Goal: Task Accomplishment & Management: Use online tool/utility

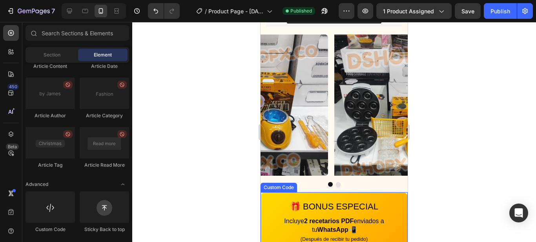
scroll to position [315, 0]
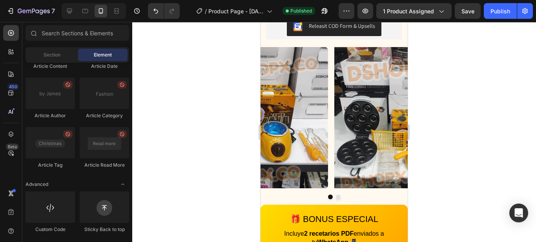
click at [523, 99] on div at bounding box center [334, 132] width 404 height 220
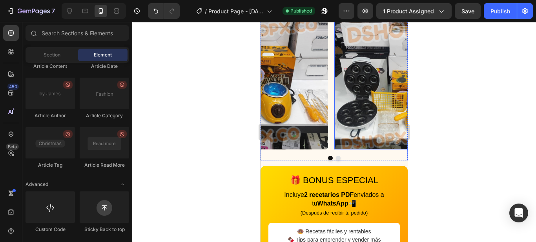
scroll to position [354, 0]
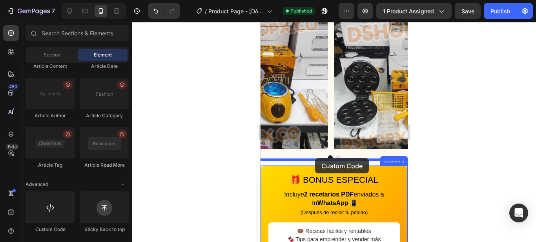
drag, startPoint x: 313, startPoint y: 230, endPoint x: 315, endPoint y: 158, distance: 71.9
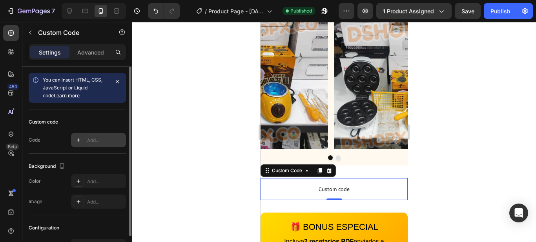
click at [105, 139] on div "Add..." at bounding box center [105, 140] width 37 height 7
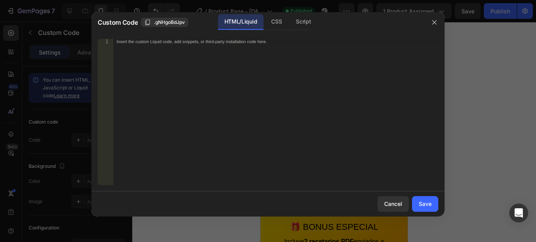
click at [158, 54] on div "Insert the custom Liquid code, add snippets, or third-party installation code h…" at bounding box center [275, 117] width 325 height 157
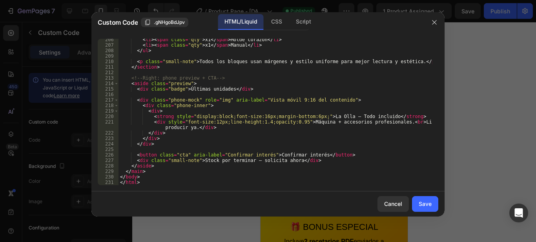
scroll to position [1134, 0]
click at [425, 204] on div "Save" at bounding box center [425, 204] width 13 height 8
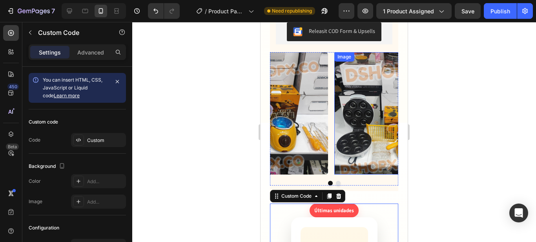
scroll to position [433, 0]
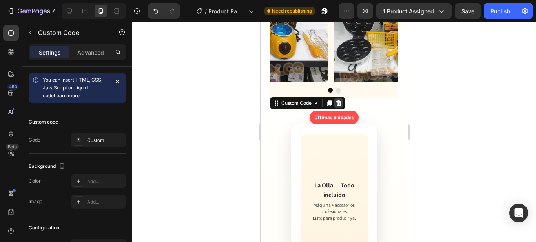
click at [342, 100] on icon at bounding box center [339, 103] width 6 height 6
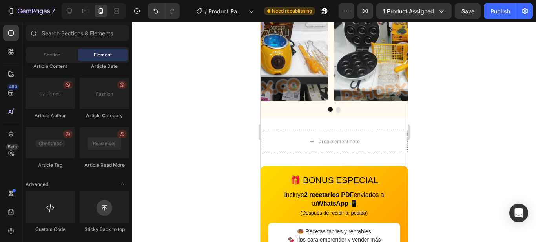
scroll to position [358, 0]
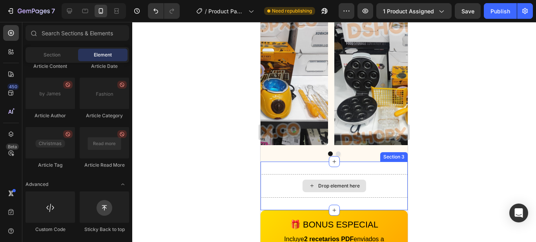
click at [367, 174] on div "Drop element here" at bounding box center [334, 186] width 147 height 24
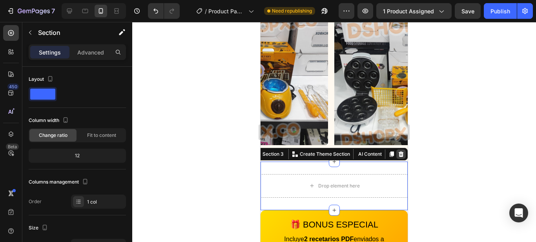
click at [398, 151] on icon at bounding box center [401, 154] width 6 height 6
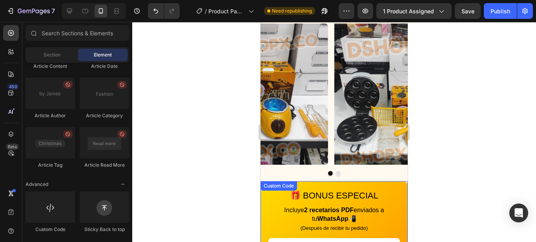
scroll to position [320, 0]
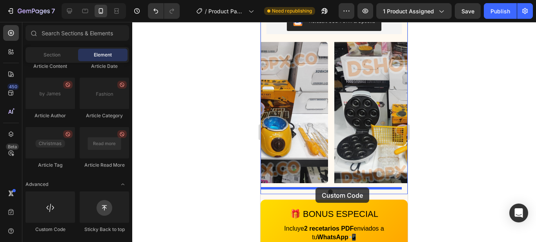
drag, startPoint x: 335, startPoint y: 228, endPoint x: 316, endPoint y: 188, distance: 44.9
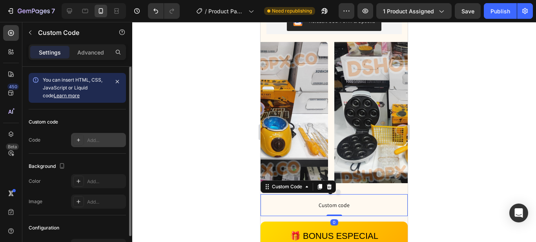
click at [111, 140] on div "Add..." at bounding box center [105, 140] width 37 height 7
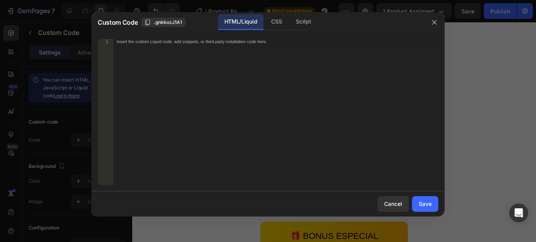
click at [160, 58] on div "Insert the custom Liquid code, add snippets, or third-party installation code h…" at bounding box center [275, 117] width 325 height 157
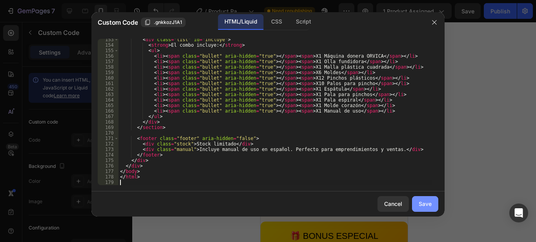
click at [423, 204] on div "Save" at bounding box center [425, 204] width 13 height 8
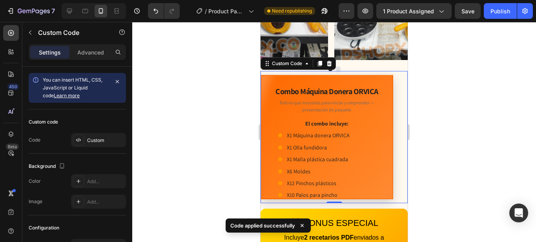
scroll to position [438, 0]
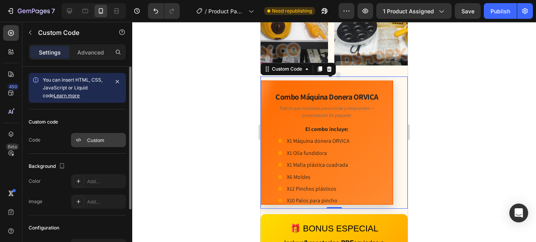
click at [97, 144] on div "Custom" at bounding box center [98, 140] width 55 height 14
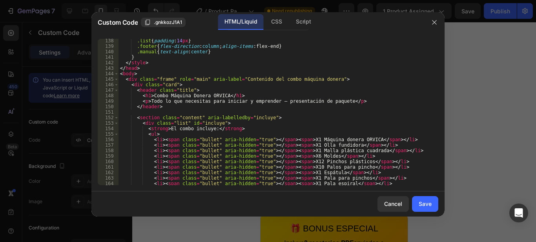
scroll to position [837, 0]
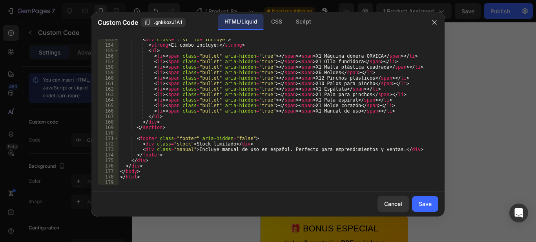
drag, startPoint x: 127, startPoint y: 185, endPoint x: 119, endPoint y: 160, distance: 26.3
click at [113, 152] on div "153 154 155 156 157 158 159 160 161 162 163 164 165 166 167 168 169 170 171 172…" at bounding box center [267, 112] width 353 height 159
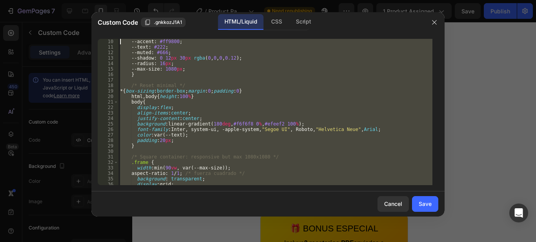
scroll to position [0, 0]
drag, startPoint x: 143, startPoint y: 181, endPoint x: 66, endPoint y: -37, distance: 230.8
click at [66, 0] on html "7 / Product Page - [DATE] 20:38:12 Need republishing Preview 1 product assigned…" at bounding box center [268, 0] width 536 height 0
type textarea "<!doctype html> <html lang="es">"
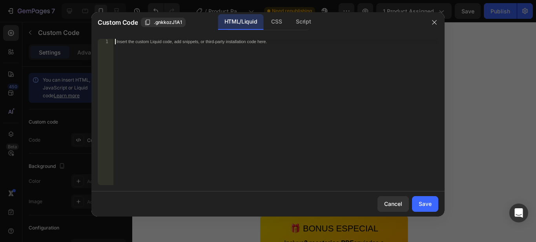
paste textarea "<html lang="es">"
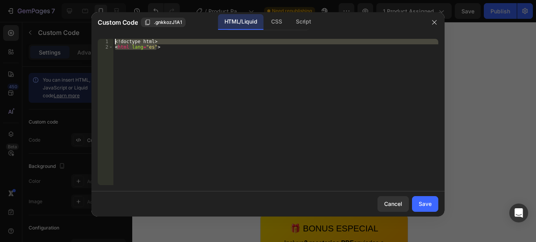
drag, startPoint x: 126, startPoint y: 36, endPoint x: 96, endPoint y: 27, distance: 32.0
click at [96, 27] on div "Custom Code .gnkkozJ1A1 HTML/Liquid CSS Script <html lang="es"> 1 2 <! doctype …" at bounding box center [267, 114] width 353 height 205
type textarea "<!doctype html> <html lang="es">"
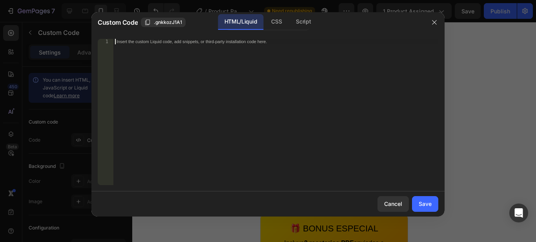
scroll to position [662, 0]
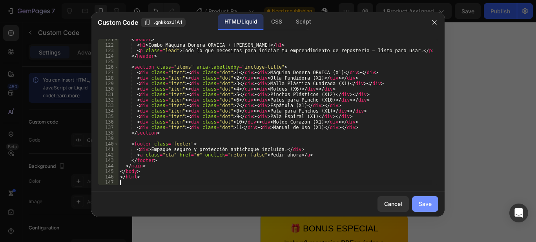
click at [424, 201] on div "Save" at bounding box center [425, 204] width 13 height 8
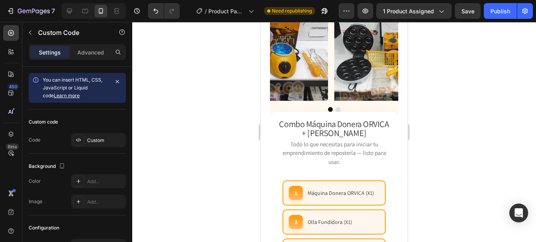
scroll to position [398, 0]
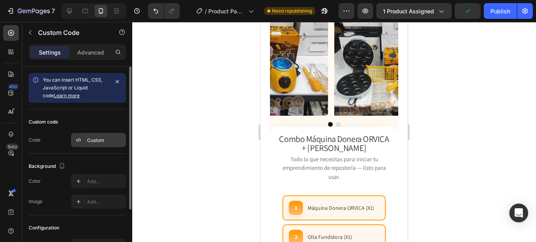
click at [96, 138] on div "Custom" at bounding box center [105, 140] width 37 height 7
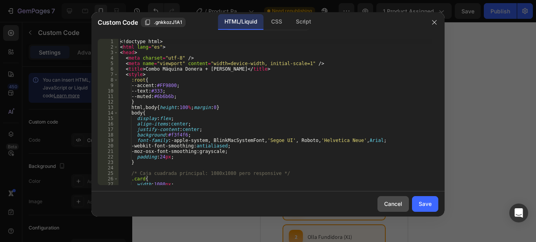
click at [386, 205] on div "Cancel" at bounding box center [393, 204] width 18 height 8
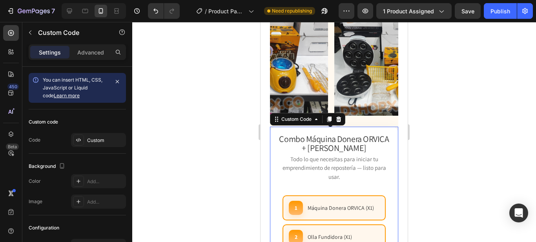
click at [380, 135] on h1 "Combo Máquina Donera ORVICA + [PERSON_NAME]" at bounding box center [334, 144] width 113 height 18
click at [96, 135] on div "Custom" at bounding box center [98, 140] width 55 height 14
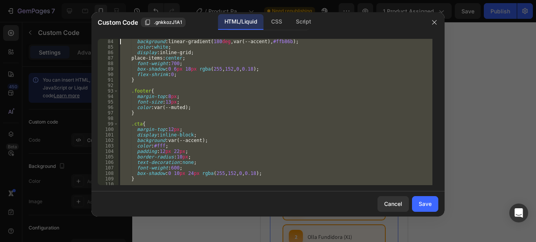
scroll to position [0, 0]
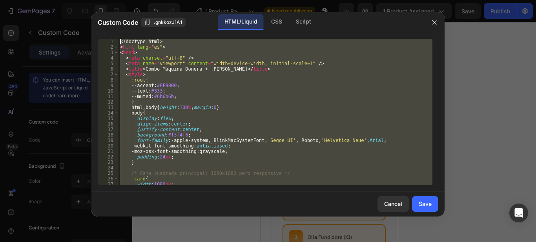
drag, startPoint x: 129, startPoint y: 182, endPoint x: 73, endPoint y: -23, distance: 212.3
click at [73, 0] on html "7 / Product Page - [DATE] 20:38:12 Need republishing Preview 1 product assigned…" at bounding box center [268, 0] width 536 height 0
type textarea "<!doctype html> <html lang="es">"
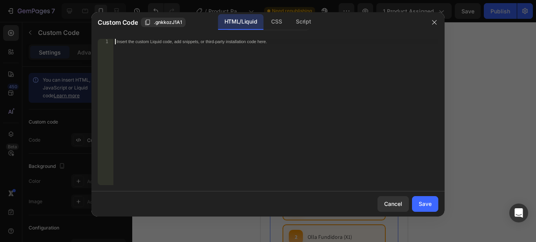
click at [170, 48] on div "Insert the custom Liquid code, add snippets, or third-party installation code h…" at bounding box center [275, 117] width 325 height 157
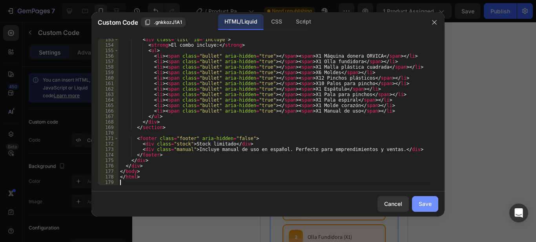
click at [422, 203] on div "Save" at bounding box center [425, 204] width 13 height 8
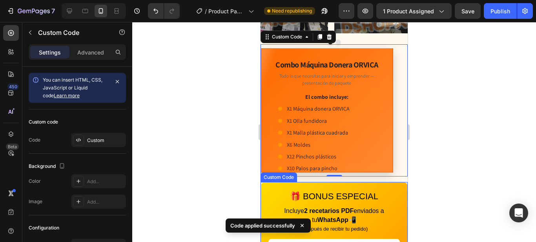
scroll to position [438, 0]
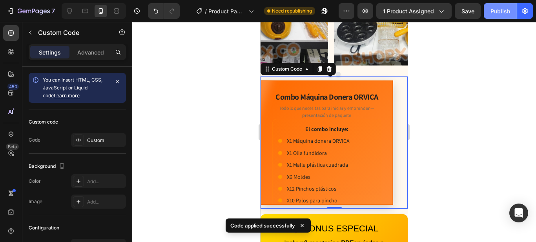
click at [499, 12] on div "Publish" at bounding box center [501, 11] width 20 height 8
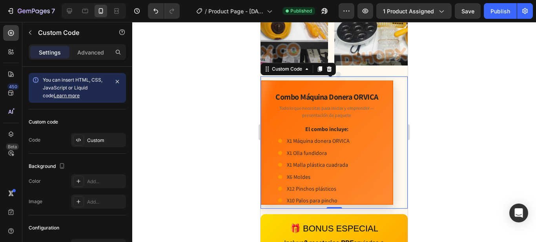
click at [398, 79] on div "Combo Máquina Donera ORVICA Todo lo que necesitas para iniciar y emprender — pr…" at bounding box center [334, 143] width 147 height 133
click at [332, 66] on icon at bounding box center [329, 69] width 6 height 6
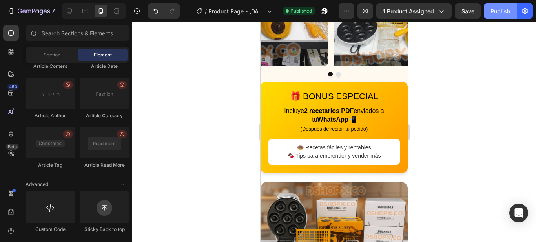
click at [503, 13] on div "Publish" at bounding box center [501, 11] width 20 height 8
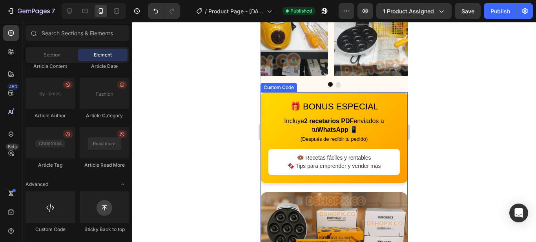
scroll to position [398, 0]
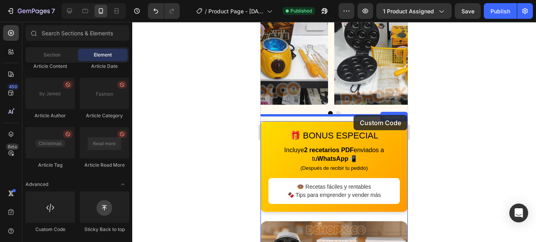
drag, startPoint x: 316, startPoint y: 231, endPoint x: 354, endPoint y: 115, distance: 122.2
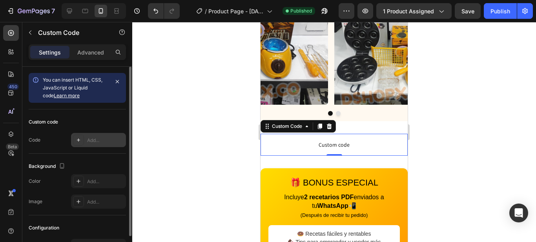
click at [98, 135] on div "Add..." at bounding box center [98, 140] width 55 height 14
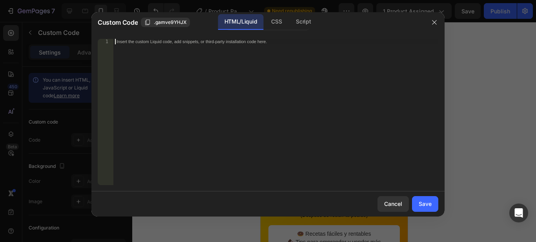
click at [178, 43] on div "Insert the custom Liquid code, add snippets, or third-party installation code h…" at bounding box center [260, 41] width 286 height 5
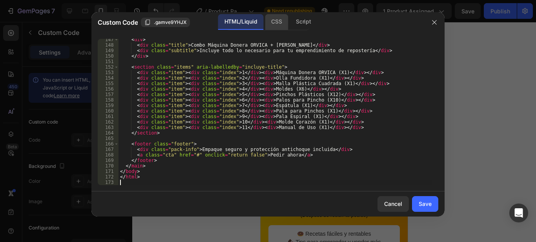
click at [290, 22] on div "CSS" at bounding box center [303, 22] width 27 height 16
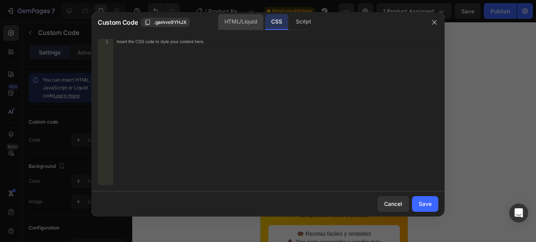
click at [237, 20] on div "HTML/Liquid" at bounding box center [240, 22] width 45 height 16
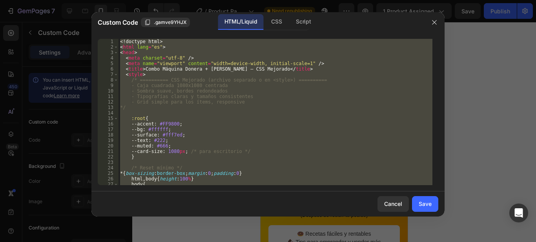
click at [177, 183] on div "<! doctype html > < html lang = "es" > < head > < meta charset = "utf-8" /> < m…" at bounding box center [276, 112] width 314 height 146
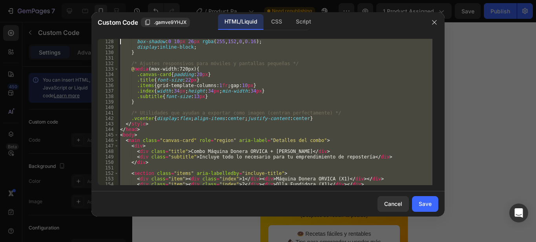
drag, startPoint x: 161, startPoint y: 181, endPoint x: 141, endPoint y: 48, distance: 134.5
click at [141, 48] on div "box-shadow : 0 10 px 26 px rgba ( 255 , 152 , 0 , 0.16 ) ; display : inline-blo…" at bounding box center [276, 117] width 314 height 157
type textarea ".pack-info{ color:var(--muted);"
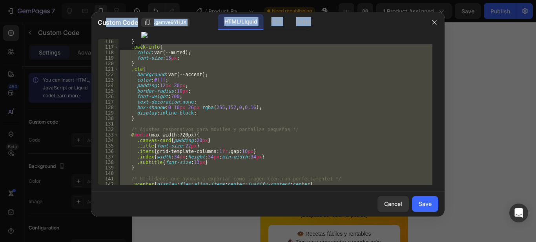
drag, startPoint x: 106, startPoint y: 18, endPoint x: 147, endPoint y: 47, distance: 50.4
click at [109, 17] on div "Custom Code .gamve9YHJX HTML/Liquid CSS Script .pack-info{ color:var(--muted); …" at bounding box center [267, 114] width 353 height 205
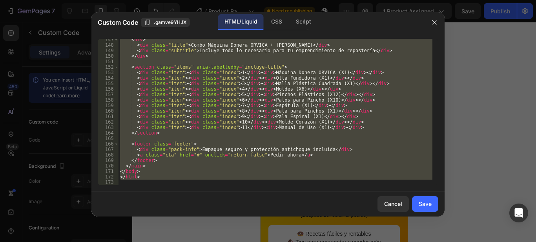
click at [152, 183] on div "< div > < div class = "title" > Combo Máquina Donera ORVICA + Olla Fundidora </…" at bounding box center [276, 112] width 314 height 146
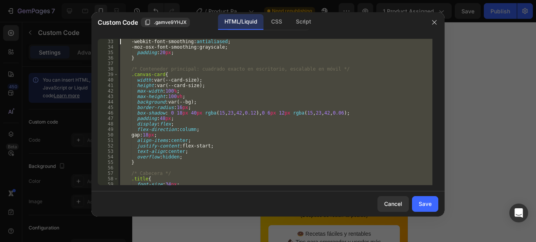
scroll to position [0, 0]
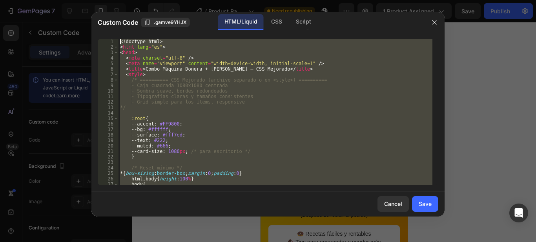
drag, startPoint x: 117, startPoint y: 172, endPoint x: 48, endPoint y: -40, distance: 223.2
click at [48, 0] on html "7 / Product Page - [DATE] 20:38:12 Need republishing Preview 1 product assigned…" at bounding box center [268, 0] width 536 height 0
type textarea "<!doctype html> <html lang="es">"
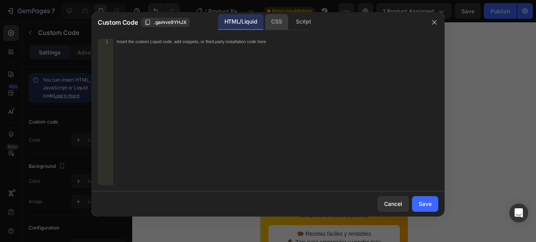
click at [290, 20] on div "CSS" at bounding box center [303, 22] width 27 height 16
click at [249, 49] on div "Insert the CSS code to style your content here." at bounding box center [275, 117] width 325 height 157
paste textarea "<html lang="es">"
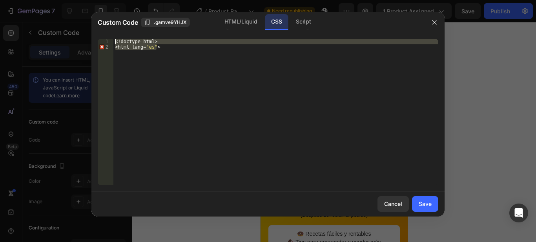
drag, startPoint x: 183, startPoint y: 46, endPoint x: 84, endPoint y: 28, distance: 100.0
click at [85, 29] on div "Custom Code .gamve9YHJX HTML/Liquid CSS Script <html lang="es"> 1 2 <! doctype …" at bounding box center [268, 121] width 536 height 242
type textarea "<!doctype html> <html lang="es">"
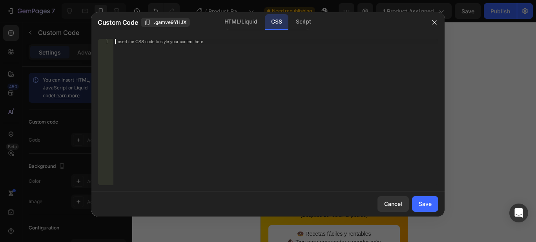
click at [207, 53] on div "Insert the CSS code to style your content here." at bounding box center [275, 117] width 325 height 157
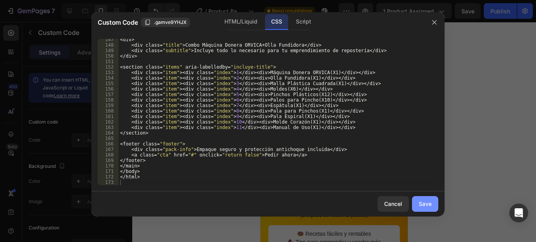
click at [425, 205] on div "Save" at bounding box center [425, 204] width 13 height 8
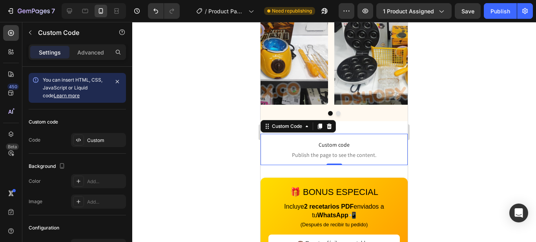
click at [333, 140] on span "Custom code" at bounding box center [334, 144] width 147 height 9
click at [84, 142] on div "Custom" at bounding box center [98, 140] width 55 height 14
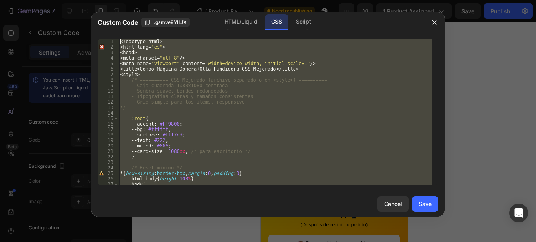
scroll to position [0, 0]
drag, startPoint x: 161, startPoint y: 183, endPoint x: 101, endPoint y: -10, distance: 202.5
click at [101, 0] on html "7 / Product Page - [DATE] 20:38:12 Need republishing Preview 1 product assigned…" at bounding box center [268, 0] width 536 height 0
type textarea "<!doctype html> <html lang="es">"
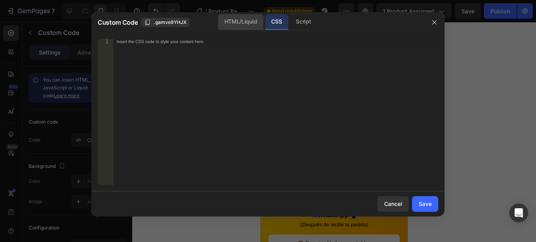
click at [234, 20] on div "HTML/Liquid" at bounding box center [240, 22] width 45 height 16
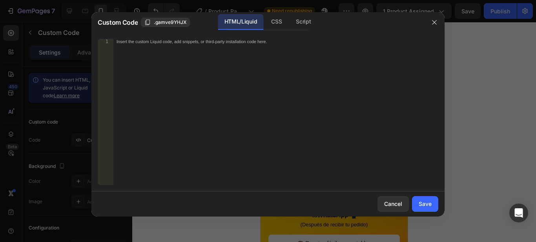
click at [171, 71] on div "Insert the custom Liquid code, add snippets, or third-party installation code h…" at bounding box center [275, 117] width 325 height 157
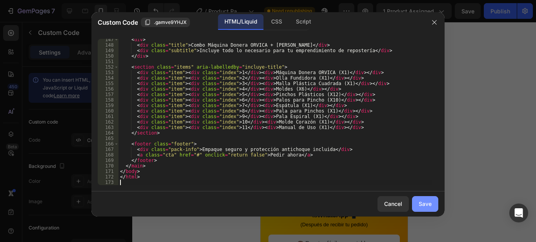
click at [428, 204] on div "Save" at bounding box center [425, 204] width 13 height 8
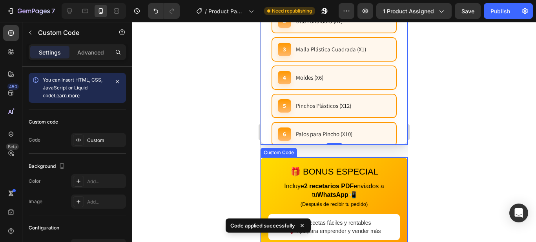
scroll to position [556, 0]
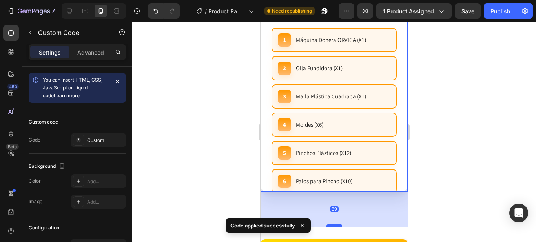
drag, startPoint x: 334, startPoint y: 190, endPoint x: 333, endPoint y: 225, distance: 34.2
click at [333, 225] on div at bounding box center [335, 226] width 16 height 2
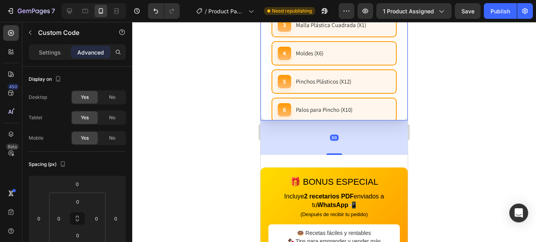
scroll to position [634, 0]
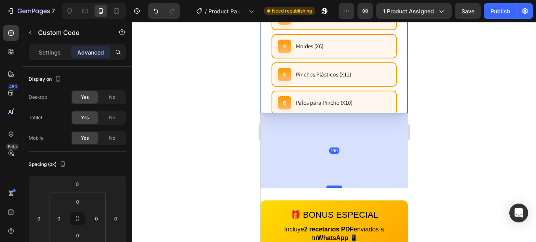
drag, startPoint x: 332, startPoint y: 146, endPoint x: 331, endPoint y: 186, distance: 40.1
click at [331, 186] on div at bounding box center [335, 187] width 16 height 2
type input "190"
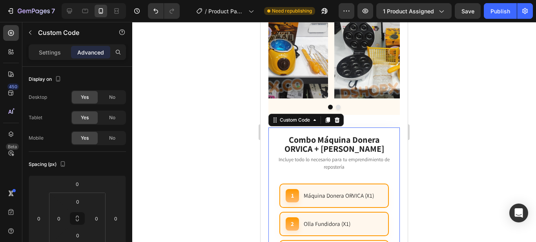
scroll to position [398, 0]
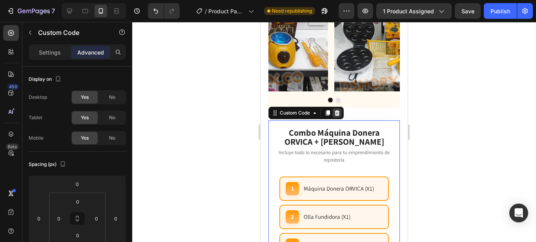
click at [340, 116] on icon at bounding box center [337, 113] width 6 height 6
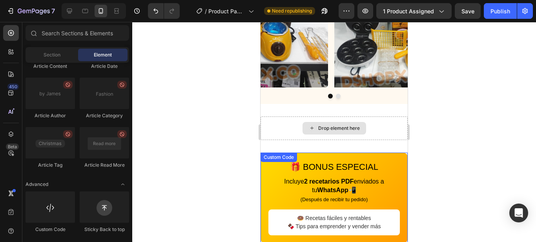
scroll to position [402, 0]
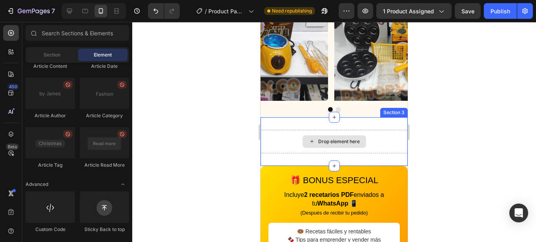
click at [394, 143] on div "Drop element here" at bounding box center [334, 142] width 147 height 24
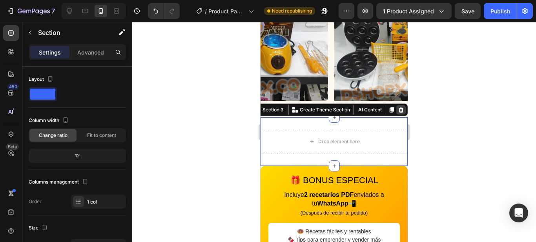
click at [399, 107] on icon at bounding box center [401, 109] width 5 height 5
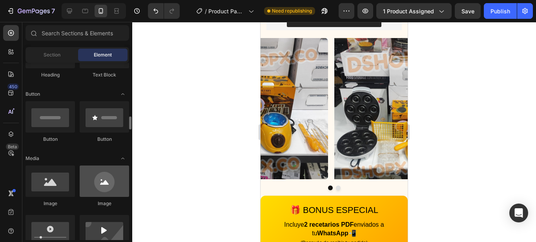
scroll to position [196, 0]
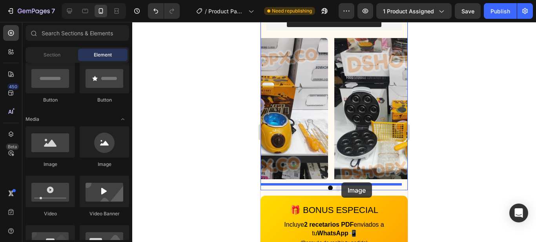
drag, startPoint x: 320, startPoint y: 170, endPoint x: 342, endPoint y: 183, distance: 25.5
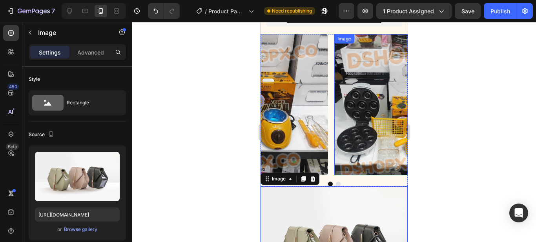
scroll to position [363, 0]
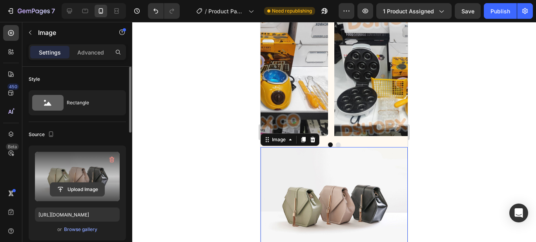
click at [68, 188] on input "file" at bounding box center [77, 189] width 54 height 13
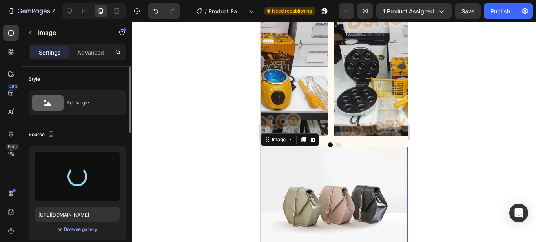
type input "[URL][DOMAIN_NAME]"
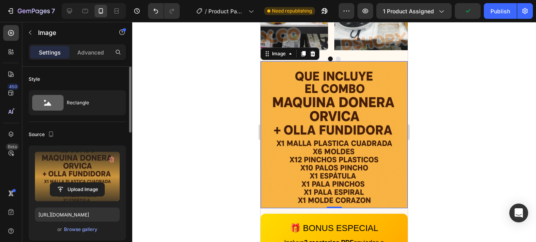
scroll to position [485, 0]
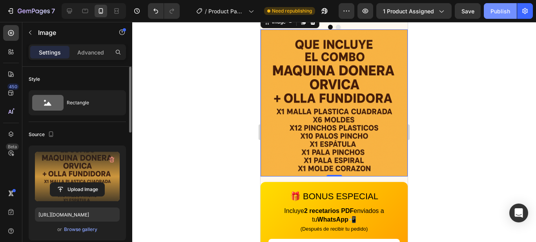
click at [500, 13] on div "Publish" at bounding box center [501, 11] width 20 height 8
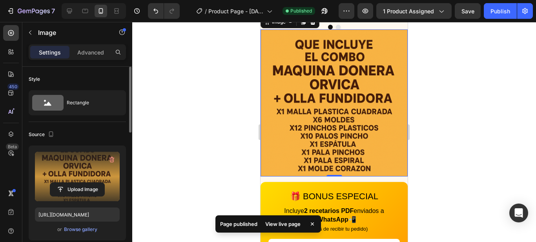
click at [462, 116] on div at bounding box center [334, 132] width 404 height 220
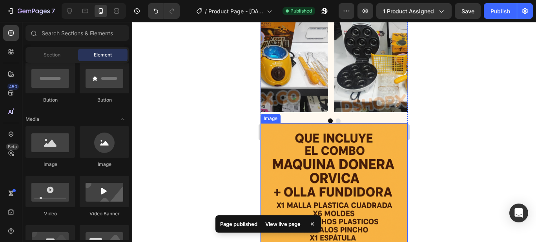
scroll to position [363, 0]
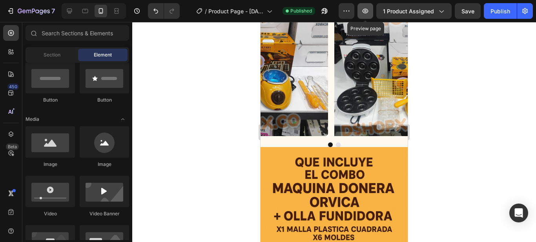
click at [369, 8] on icon "button" at bounding box center [366, 11] width 8 height 8
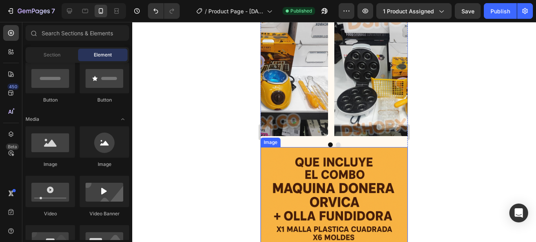
click at [309, 161] on img at bounding box center [334, 220] width 147 height 147
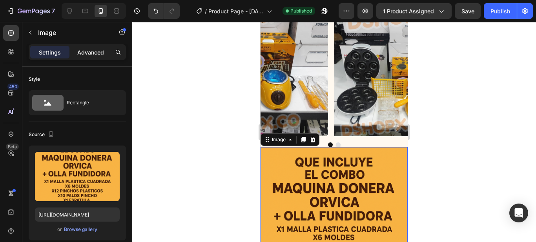
click at [94, 55] on p "Advanced" at bounding box center [90, 52] width 27 height 8
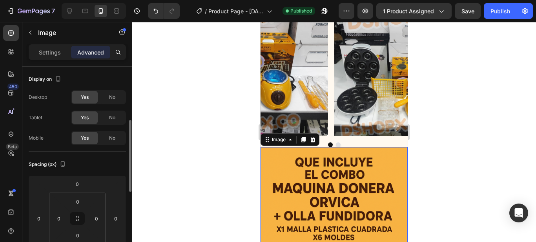
scroll to position [39, 0]
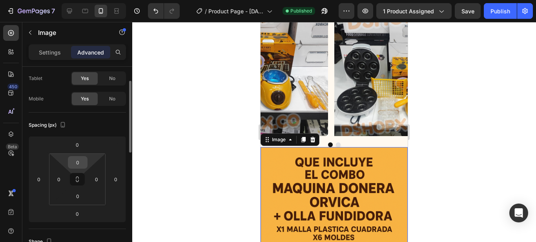
click at [78, 162] on input "0" at bounding box center [78, 163] width 16 height 12
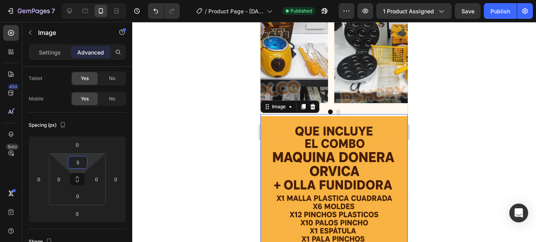
scroll to position [446, 0]
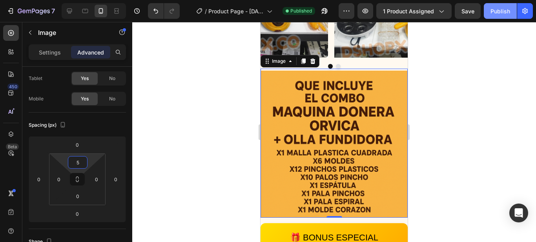
type input "5"
click at [492, 5] on button "Publish" at bounding box center [500, 11] width 33 height 16
click at [319, 121] on img at bounding box center [334, 144] width 147 height 147
click at [61, 53] on div "Settings" at bounding box center [49, 52] width 39 height 13
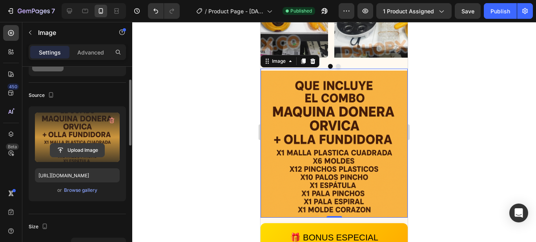
click at [86, 147] on input "file" at bounding box center [77, 150] width 54 height 13
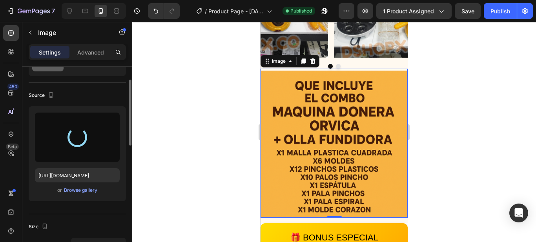
type input "[URL][DOMAIN_NAME]"
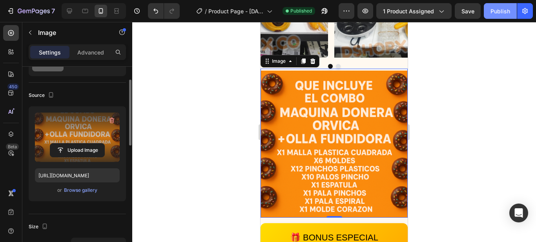
click at [498, 11] on div "Publish" at bounding box center [501, 11] width 20 height 8
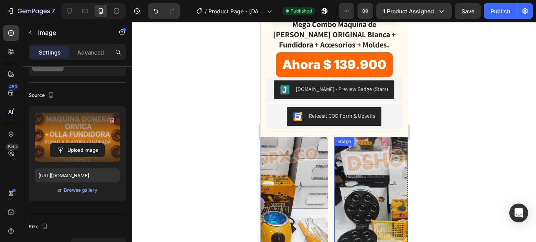
scroll to position [128, 0]
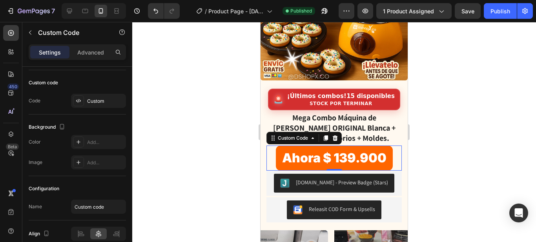
click at [345, 146] on span "Ahora $ 139.900" at bounding box center [334, 158] width 118 height 25
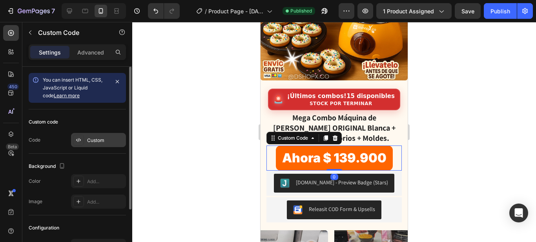
click at [93, 141] on div "Custom" at bounding box center [105, 140] width 37 height 7
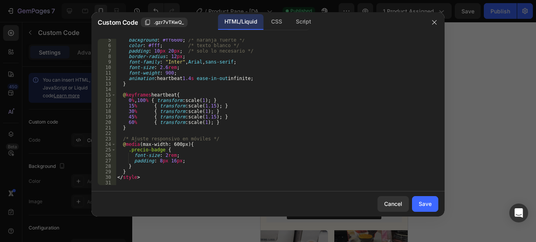
scroll to position [40, 0]
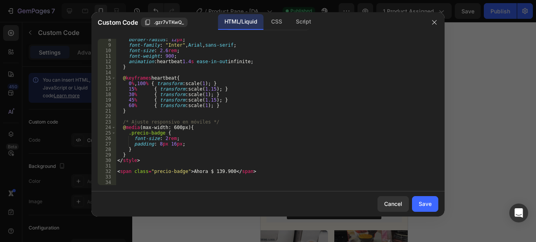
drag, startPoint x: 214, startPoint y: 173, endPoint x: 214, endPoint y: 168, distance: 4.7
click at [213, 173] on div "border-radius : 12 px ; font-family : " Inter " , Arial , sans-serif ; font-siz…" at bounding box center [274, 115] width 317 height 157
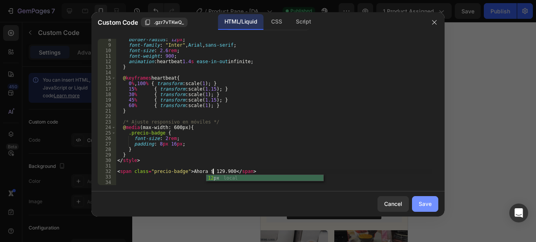
type textarea "<span class="precio-badge">Ahora $ 129.900</span>"
click at [426, 206] on div "Save" at bounding box center [425, 204] width 13 height 8
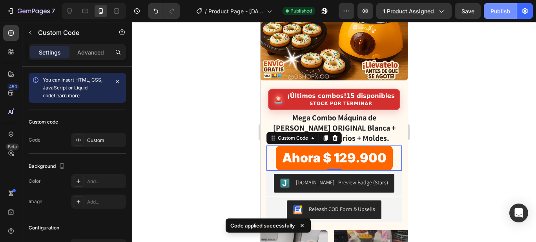
click at [510, 15] on div "Publish" at bounding box center [501, 11] width 20 height 8
